Goal: Information Seeking & Learning: Compare options

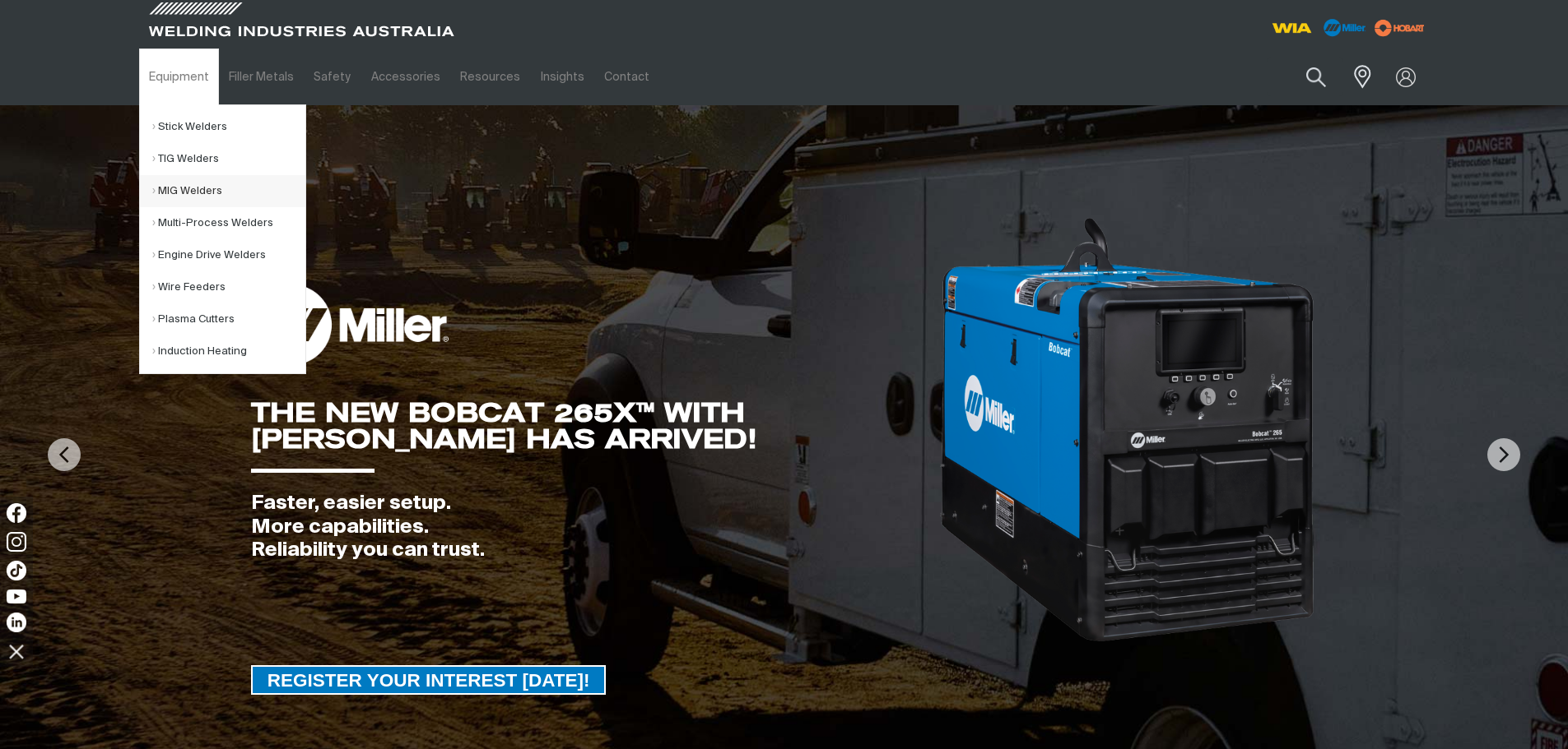
click at [198, 191] on link "MIG Welders" at bounding box center [229, 192] width 153 height 32
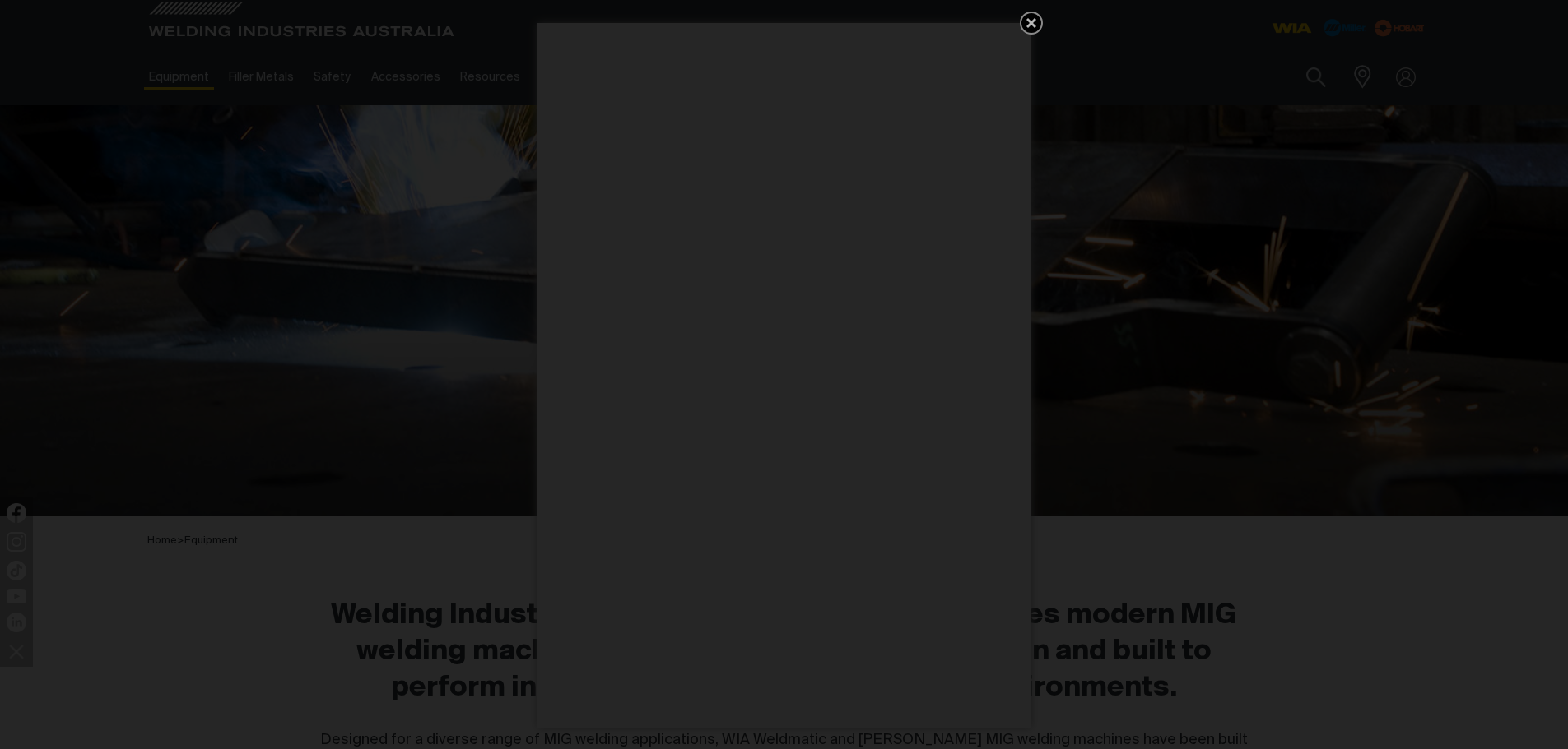
click at [1025, 19] on icon "Get 5 WIA Welding Guides Free!" at bounding box center [1031, 23] width 20 height 20
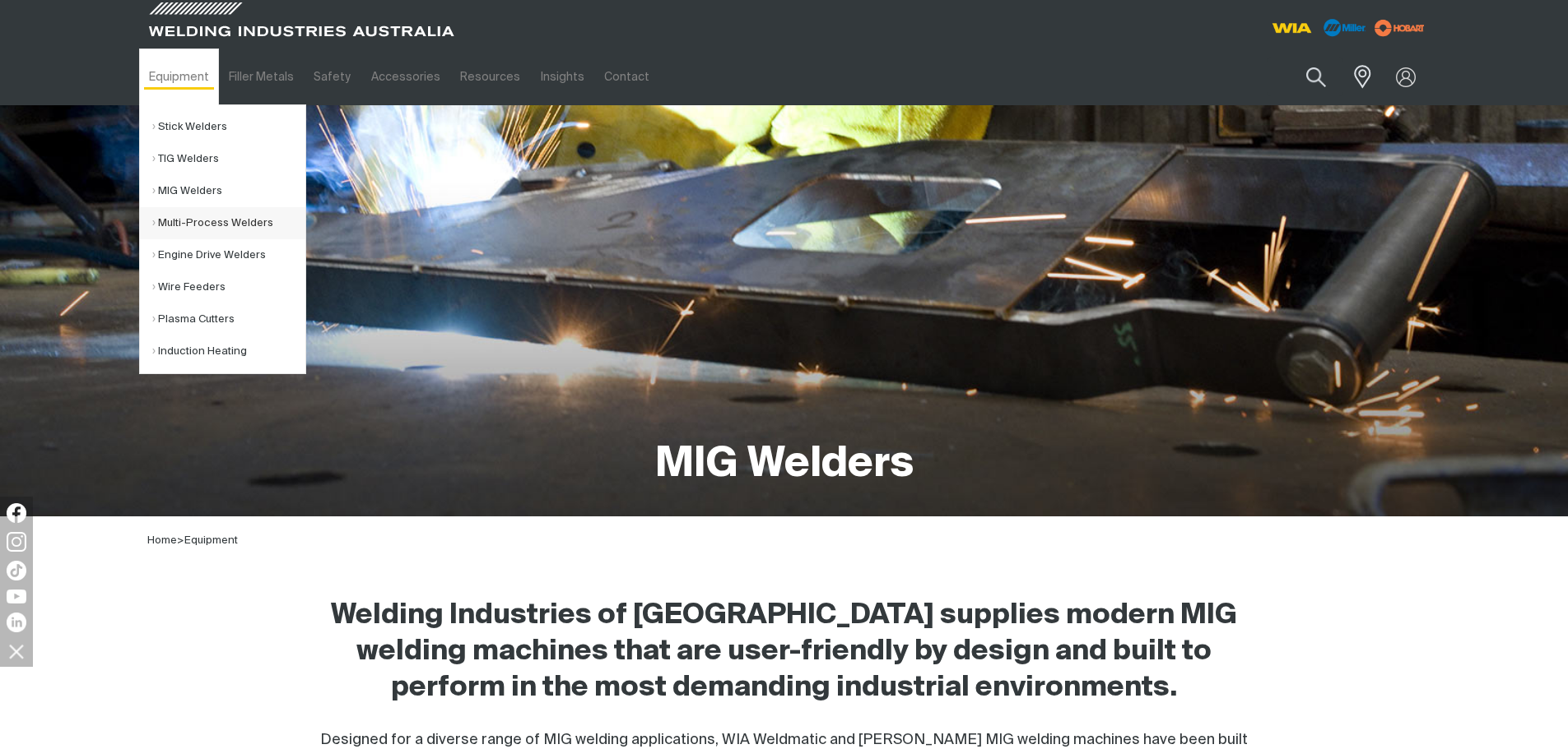
click at [177, 222] on link "Multi-Process Welders" at bounding box center [229, 223] width 153 height 32
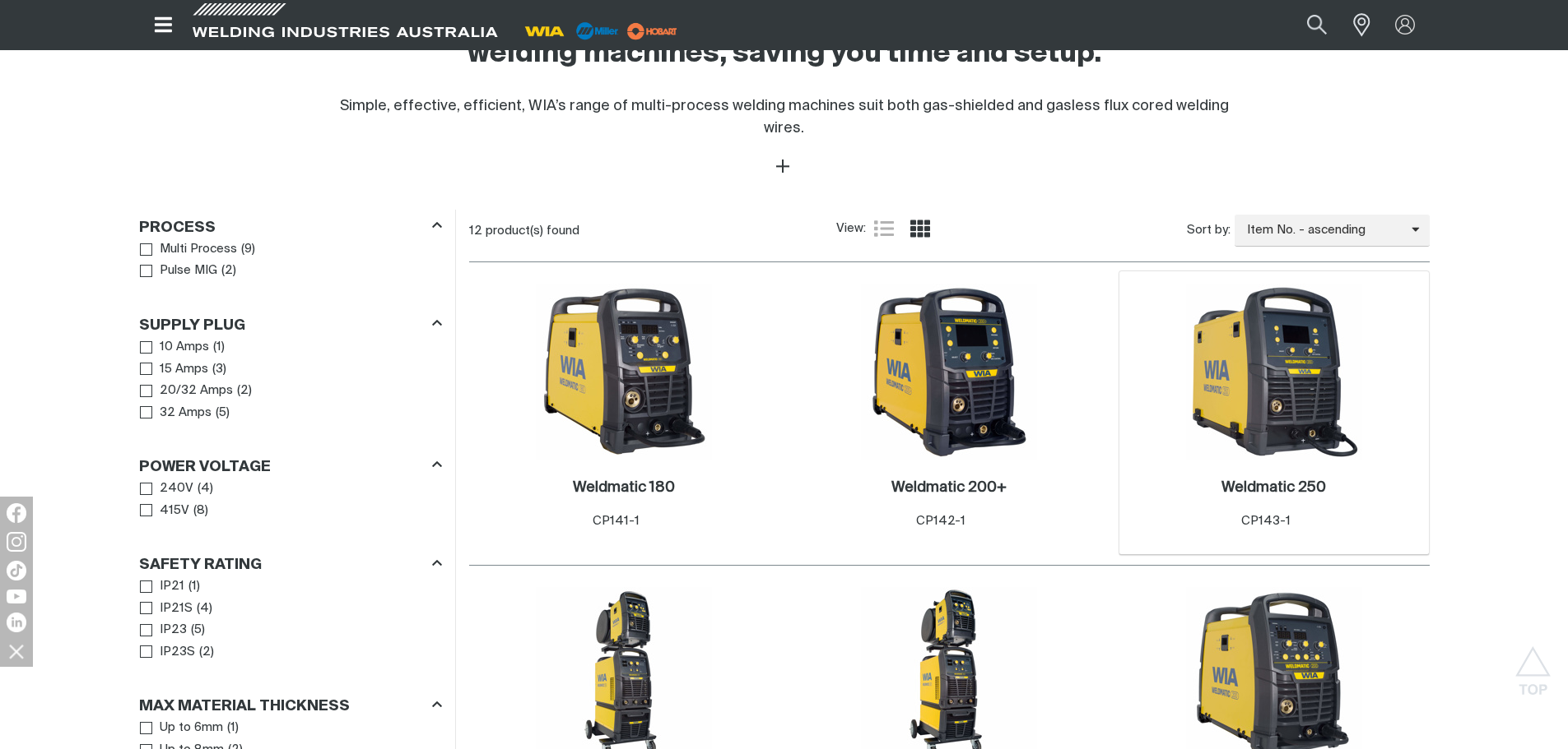
scroll to position [658, 0]
